Goal: Task Accomplishment & Management: Use online tool/utility

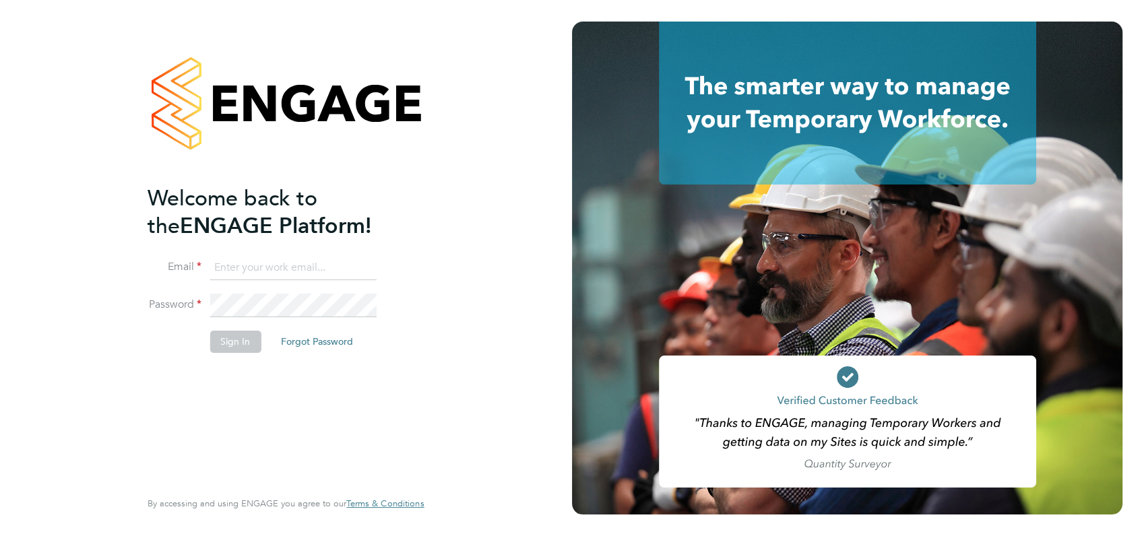
type input "[PERSON_NAME][EMAIL_ADDRESS][DOMAIN_NAME]"
click at [236, 349] on button "Sign In" at bounding box center [235, 342] width 51 height 22
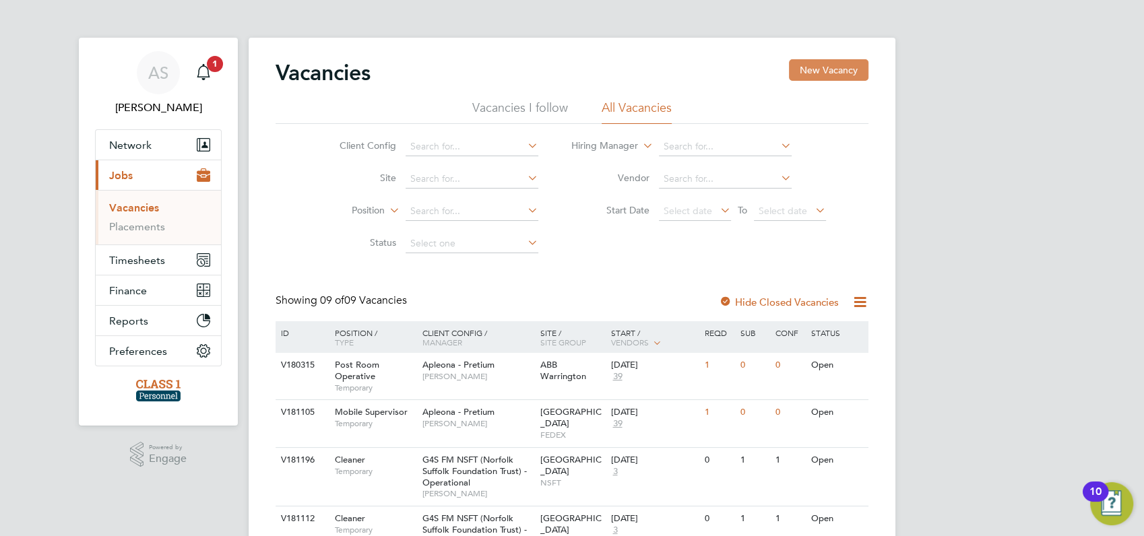
click at [815, 71] on button "New Vacancy" at bounding box center [829, 70] width 80 height 22
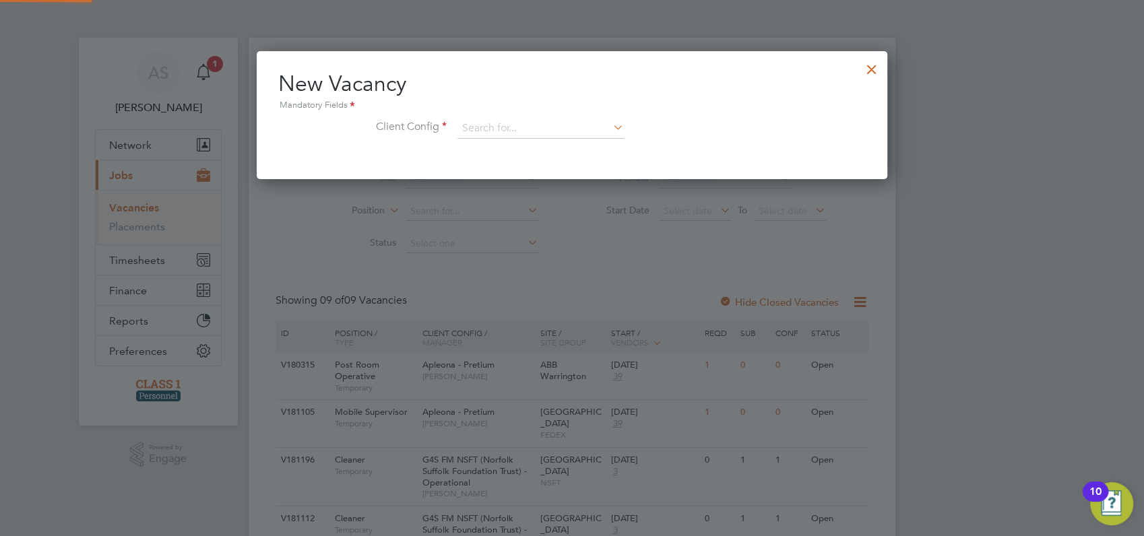
scroll to position [128, 631]
click at [865, 68] on div at bounding box center [872, 66] width 24 height 24
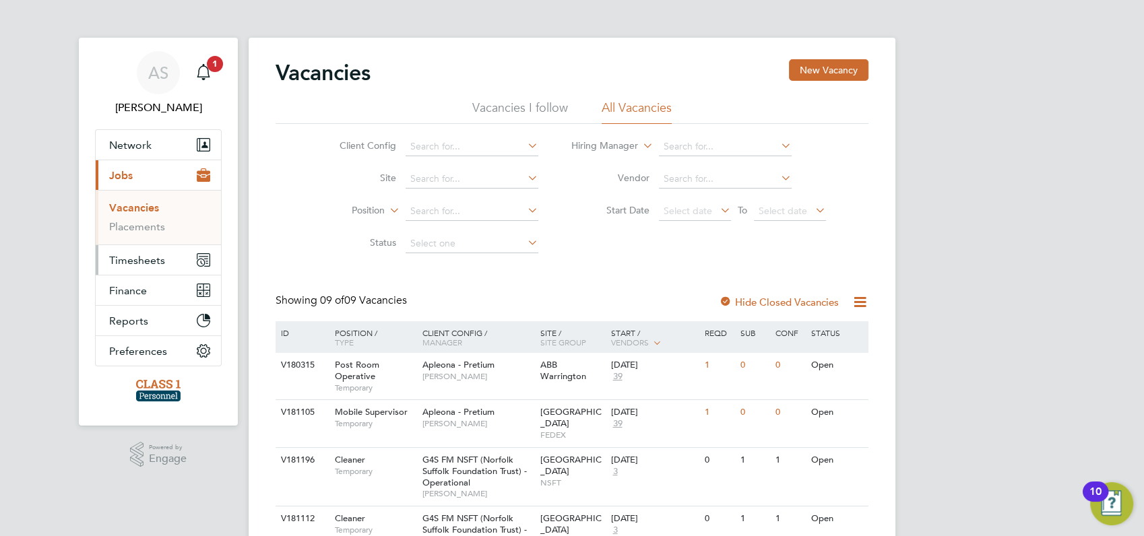
click at [125, 261] on span "Timesheets" at bounding box center [137, 260] width 56 height 13
click at [146, 240] on link "Timesheets" at bounding box center [137, 238] width 56 height 13
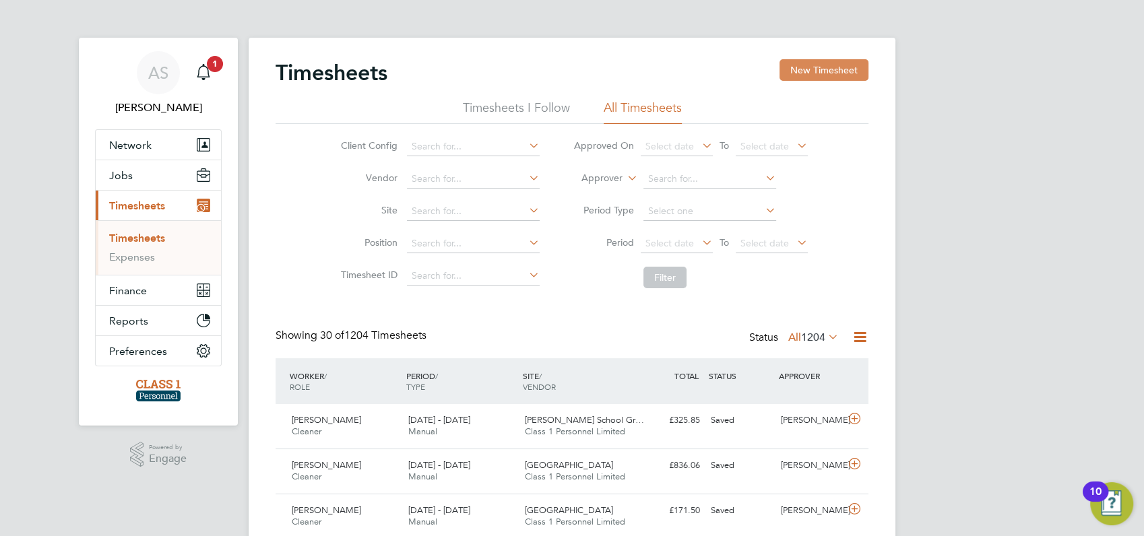
click at [832, 67] on button "New Timesheet" at bounding box center [824, 70] width 89 height 22
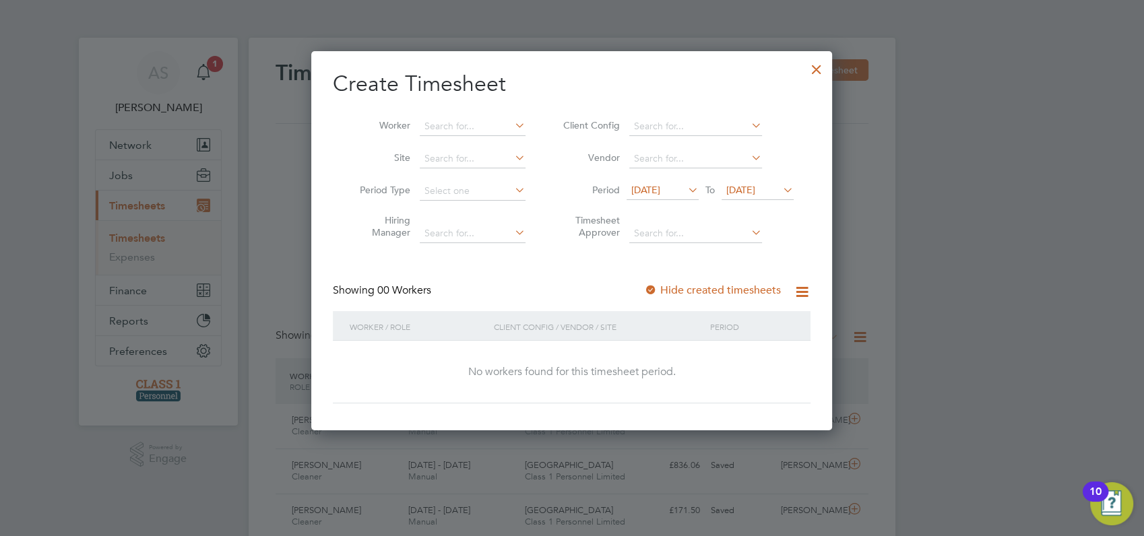
click at [660, 191] on span "11 Sep 2025" at bounding box center [645, 190] width 29 height 12
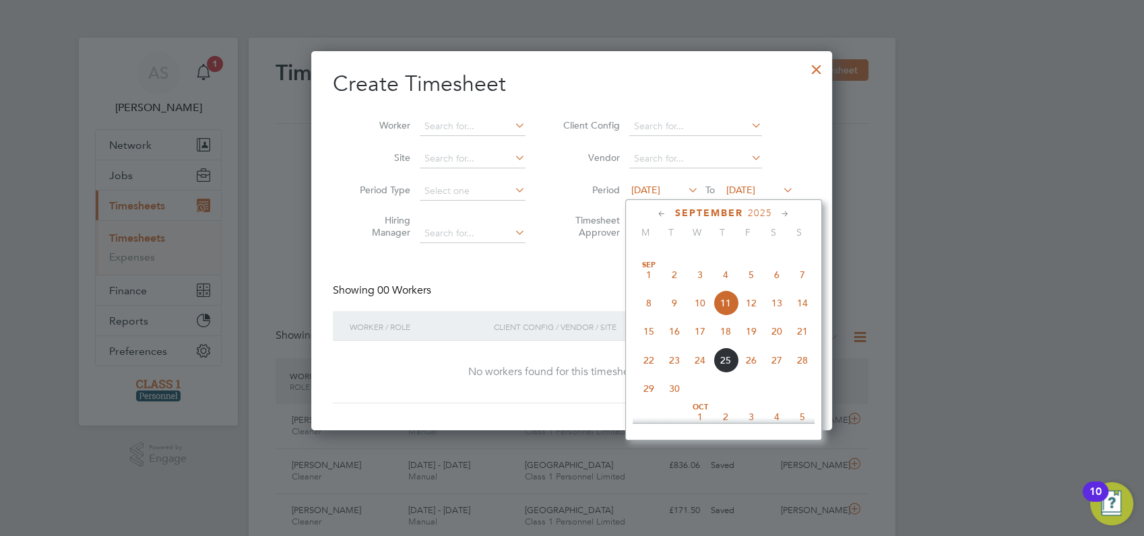
click at [648, 373] on span "22" at bounding box center [649, 361] width 26 height 26
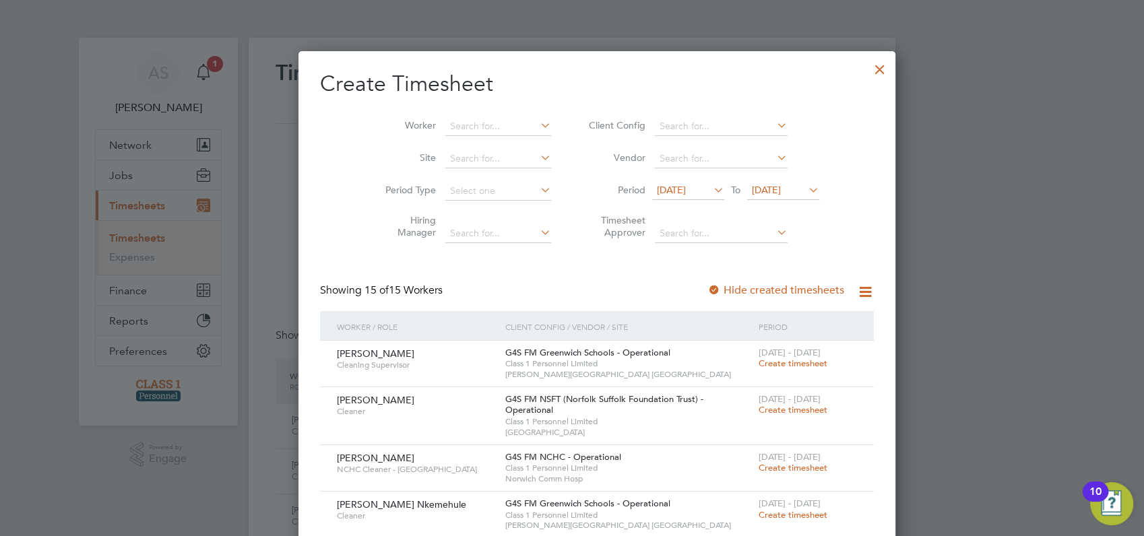
click at [773, 190] on span "22 Sep 2025" at bounding box center [766, 190] width 29 height 12
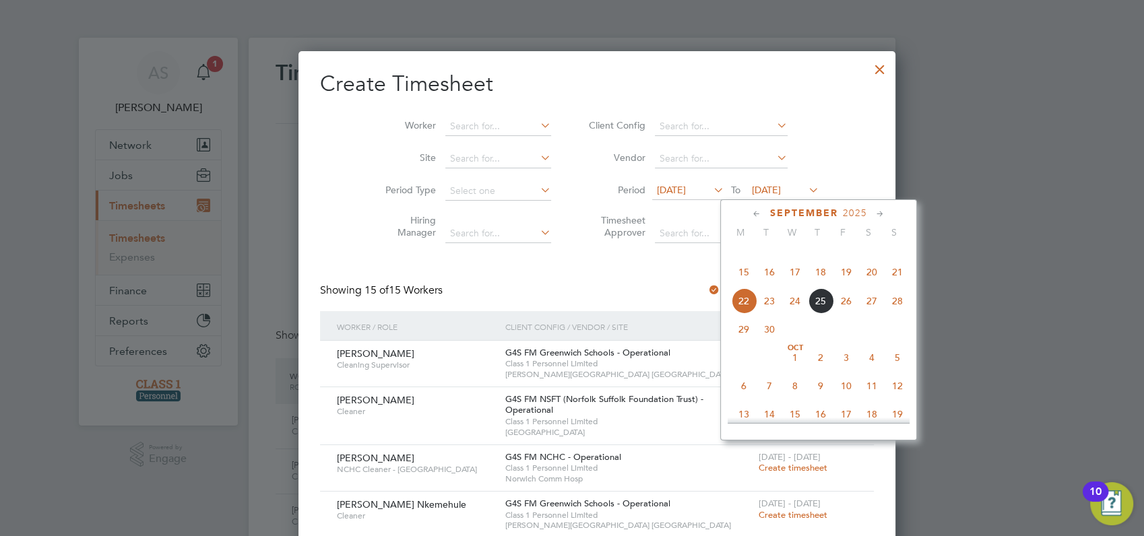
click at [897, 314] on span "28" at bounding box center [898, 301] width 26 height 26
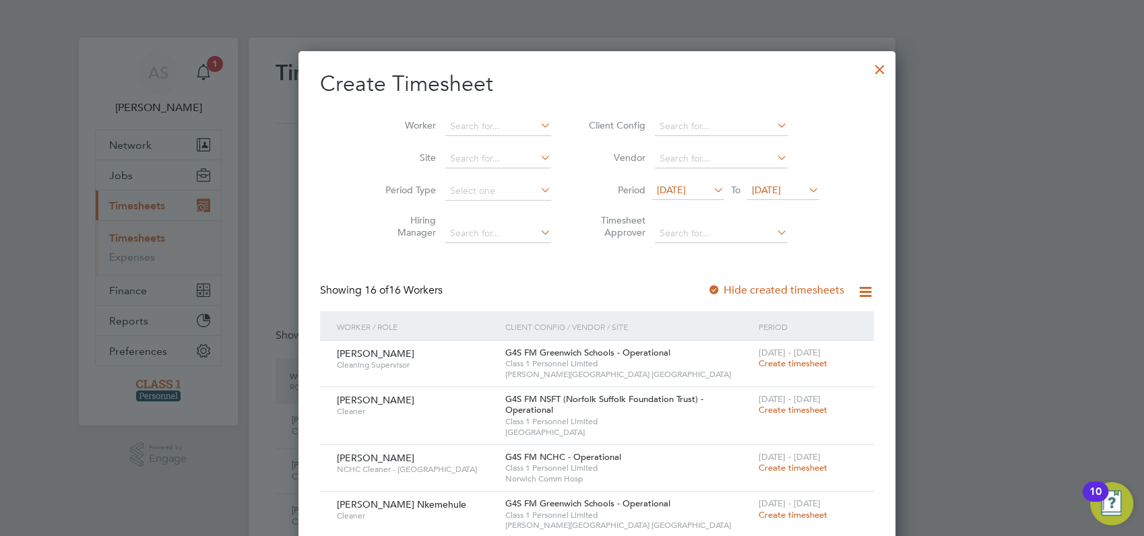
click at [976, 265] on div at bounding box center [572, 268] width 1144 height 536
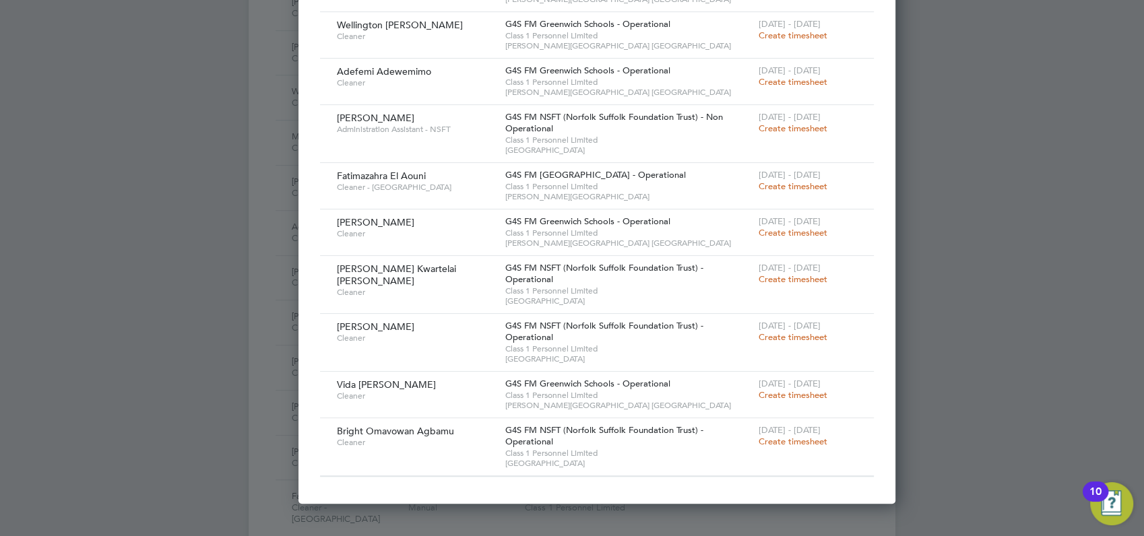
scroll to position [718, 0]
